Goal: Task Accomplishment & Management: Manage account settings

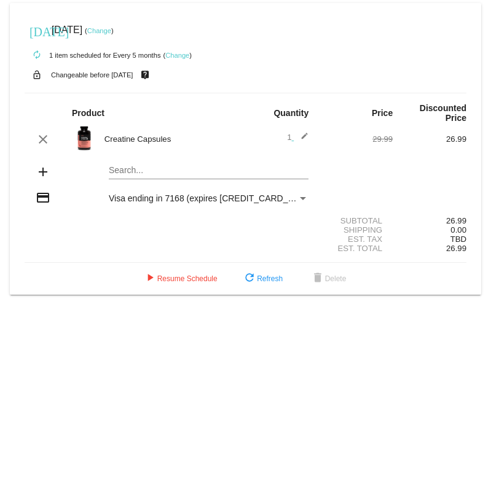
click at [111, 29] on link "Change" at bounding box center [99, 30] width 24 height 7
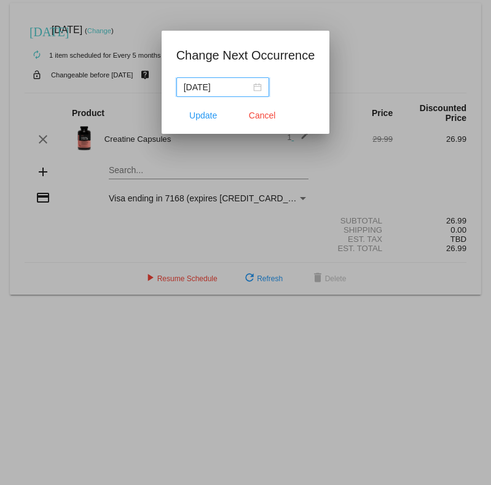
click at [247, 84] on div "[DATE]" at bounding box center [223, 87] width 78 height 14
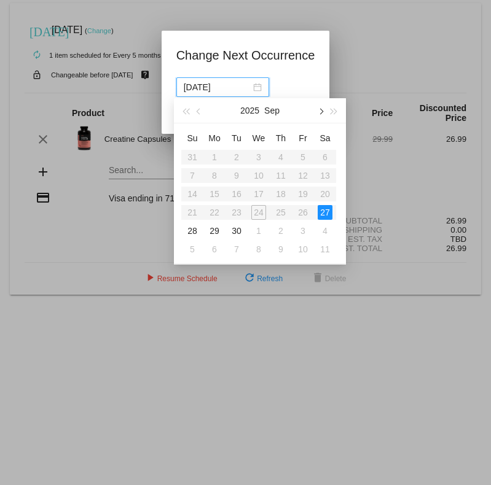
click at [321, 112] on span "button" at bounding box center [320, 112] width 6 height 6
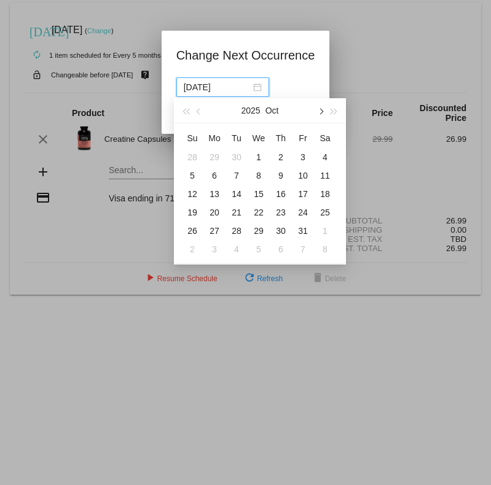
click at [321, 112] on span "button" at bounding box center [320, 112] width 6 height 6
click at [325, 158] on div "1" at bounding box center [324, 157] width 15 height 15
type input "2025-11-01"
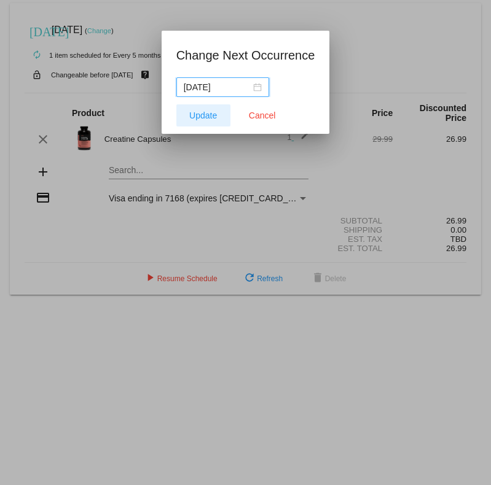
click at [206, 113] on span "Update" at bounding box center [203, 116] width 28 height 10
